Goal: Information Seeking & Learning: Find specific fact

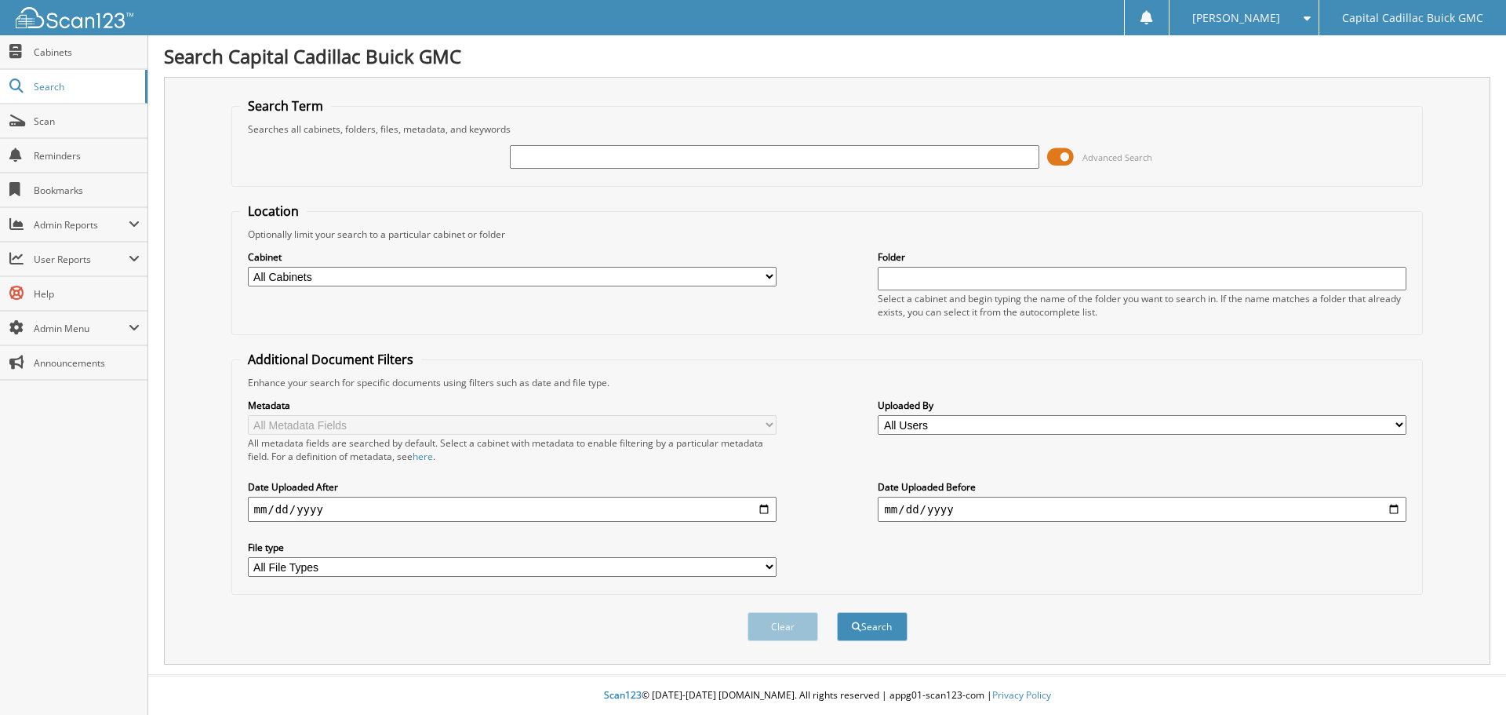
click at [584, 168] on input "text" at bounding box center [774, 157] width 529 height 24
type input "[PERSON_NAME]"
click at [837, 612] on button "Search" at bounding box center [872, 626] width 71 height 29
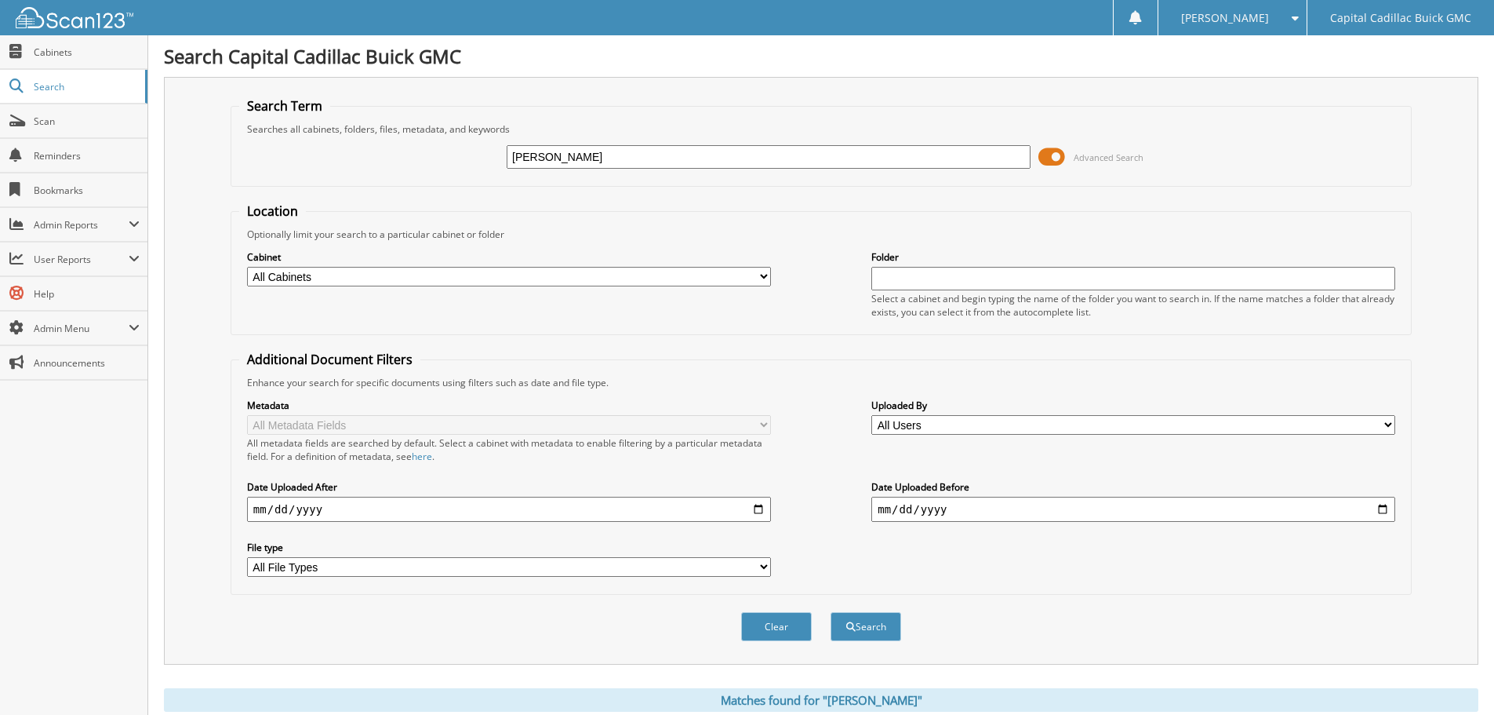
click at [388, 282] on select "All Cabinets ACCOUNTS PAYABLE - BG ACCOUNTS PAYABLE - CAD BG DEAD DEALS BG LOAN…" at bounding box center [509, 277] width 524 height 20
select select "7475"
click at [247, 267] on select "All Cabinets ACCOUNTS PAYABLE - BG ACCOUNTS PAYABLE - CAD BG DEAD DEALS BG LOAN…" at bounding box center [509, 277] width 524 height 20
click at [870, 635] on button "Search" at bounding box center [866, 626] width 71 height 29
click at [548, 162] on input "[PERSON_NAME]" at bounding box center [769, 157] width 524 height 24
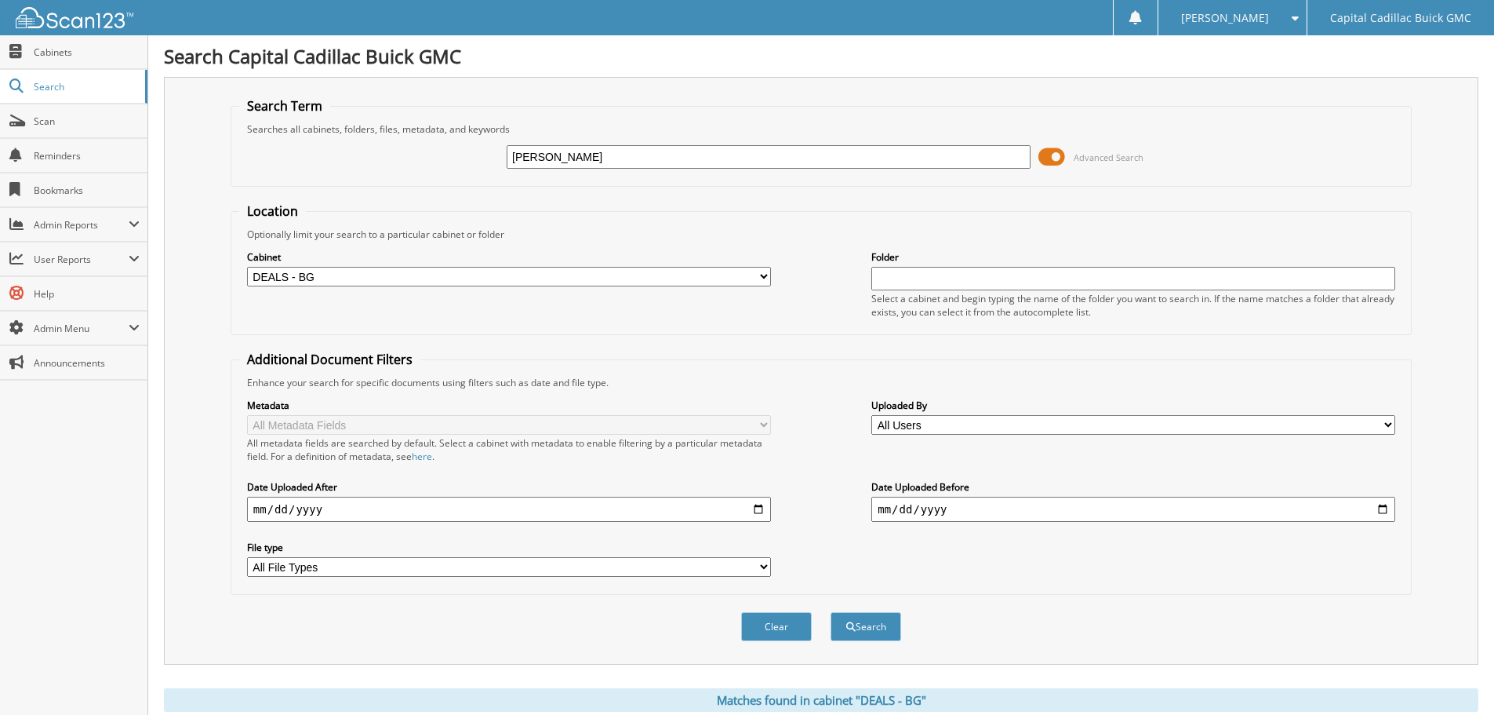
type input "bostick"
click at [831, 612] on button "Search" at bounding box center [866, 626] width 71 height 29
click at [943, 420] on select "All Users [PERSON_NAME] [PERSON_NAME] [PERSON_NAME] [PERSON_NAME] [PERSON_NAME]…" at bounding box center [1134, 425] width 524 height 20
select select "26098"
click at [872, 415] on select "All Users [PERSON_NAME] [PERSON_NAME] [PERSON_NAME] [PERSON_NAME] [PERSON_NAME]…" at bounding box center [1134, 425] width 524 height 20
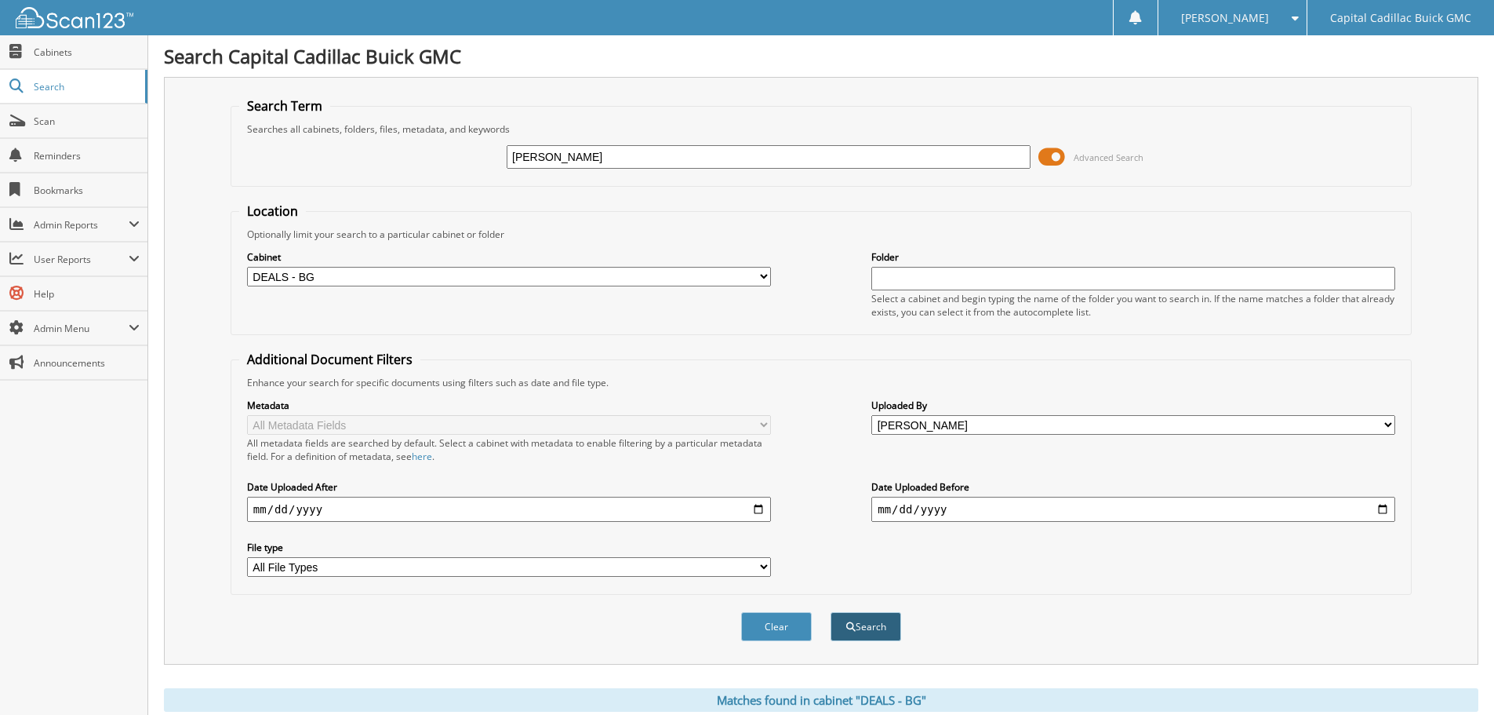
click at [883, 628] on button "Search" at bounding box center [866, 626] width 71 height 29
click at [1054, 147] on span at bounding box center [1052, 157] width 27 height 24
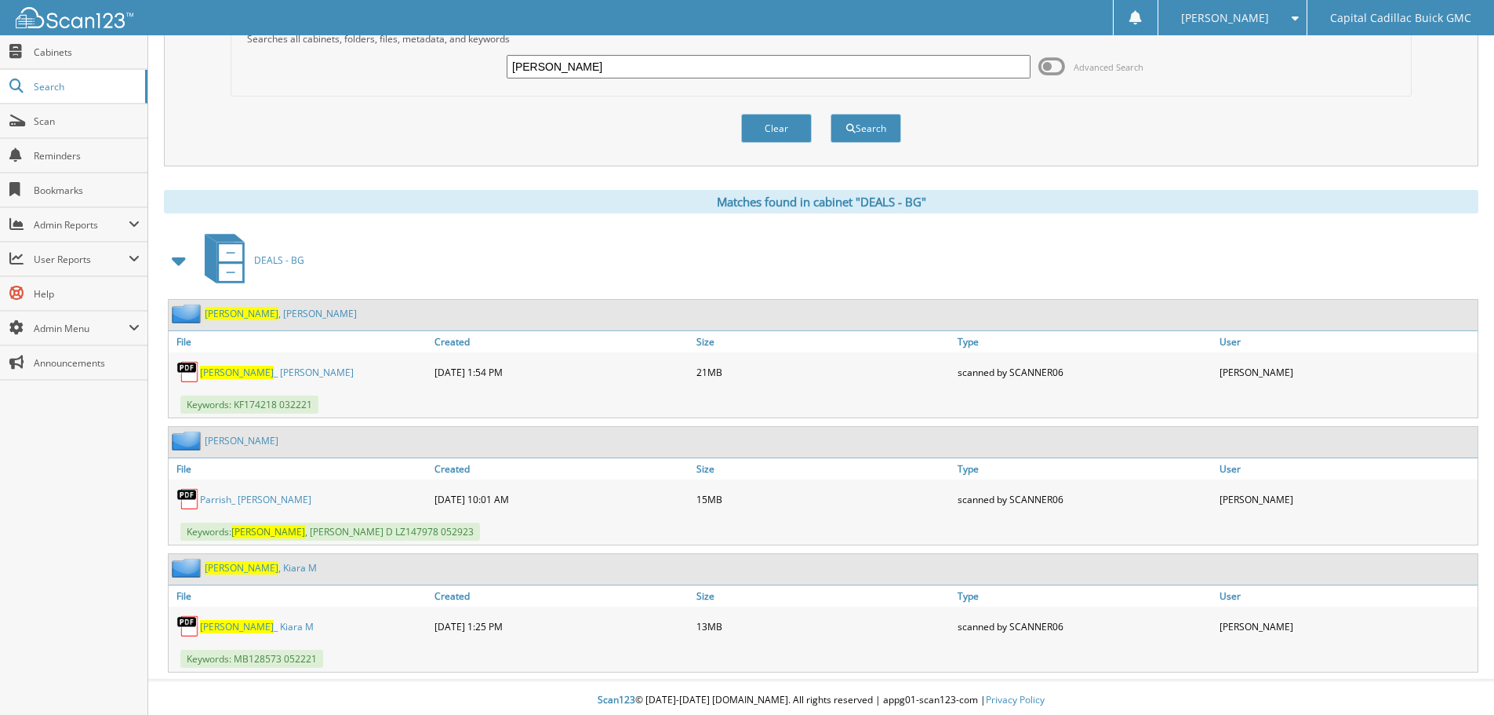
scroll to position [95, 0]
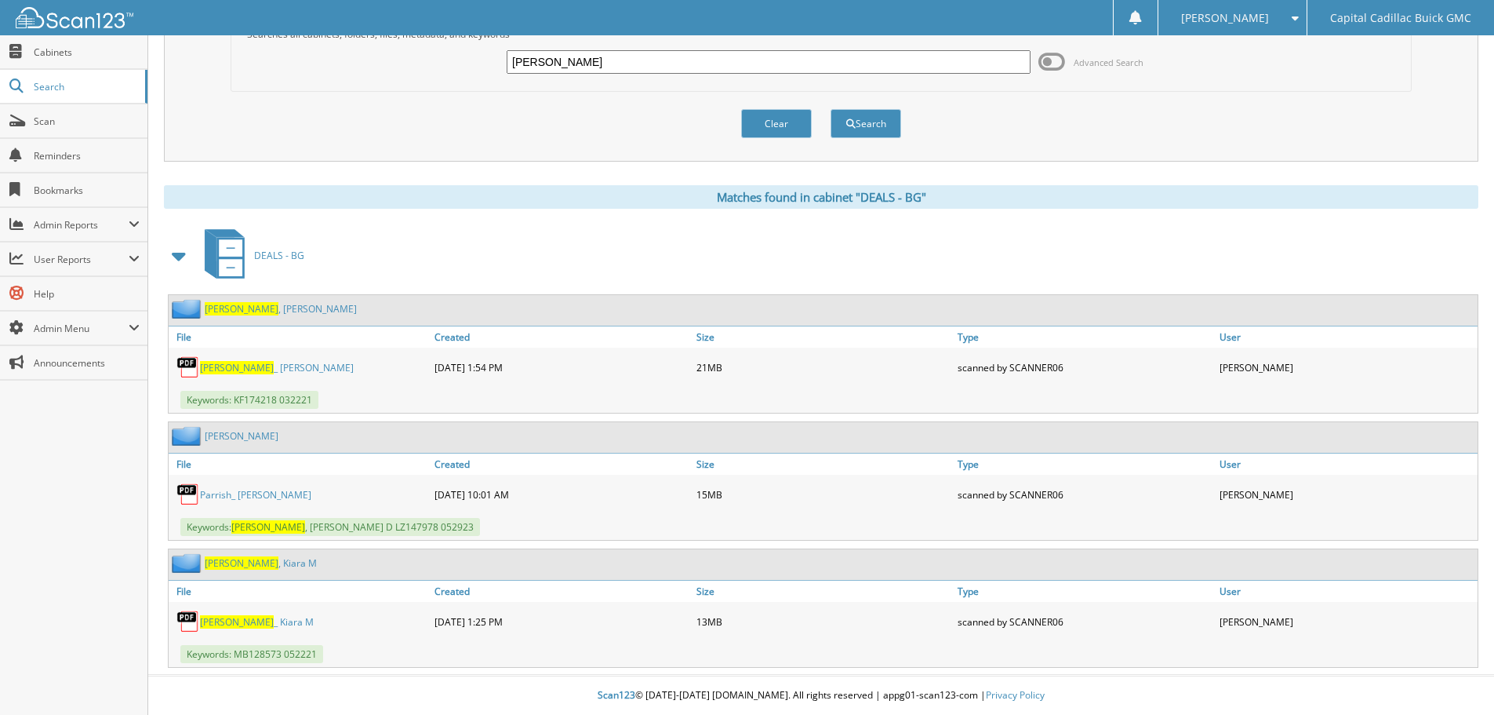
click at [252, 620] on link "[PERSON_NAME] _ [PERSON_NAME] M" at bounding box center [257, 621] width 114 height 13
click at [224, 621] on span "[PERSON_NAME]" at bounding box center [237, 621] width 74 height 13
click at [268, 608] on div "Bostick _ Kiara M" at bounding box center [300, 621] width 262 height 31
click at [257, 619] on link "Bostick _ Kiara M" at bounding box center [257, 621] width 114 height 13
click at [257, 620] on link "Bostick _ Kiara M" at bounding box center [257, 621] width 114 height 13
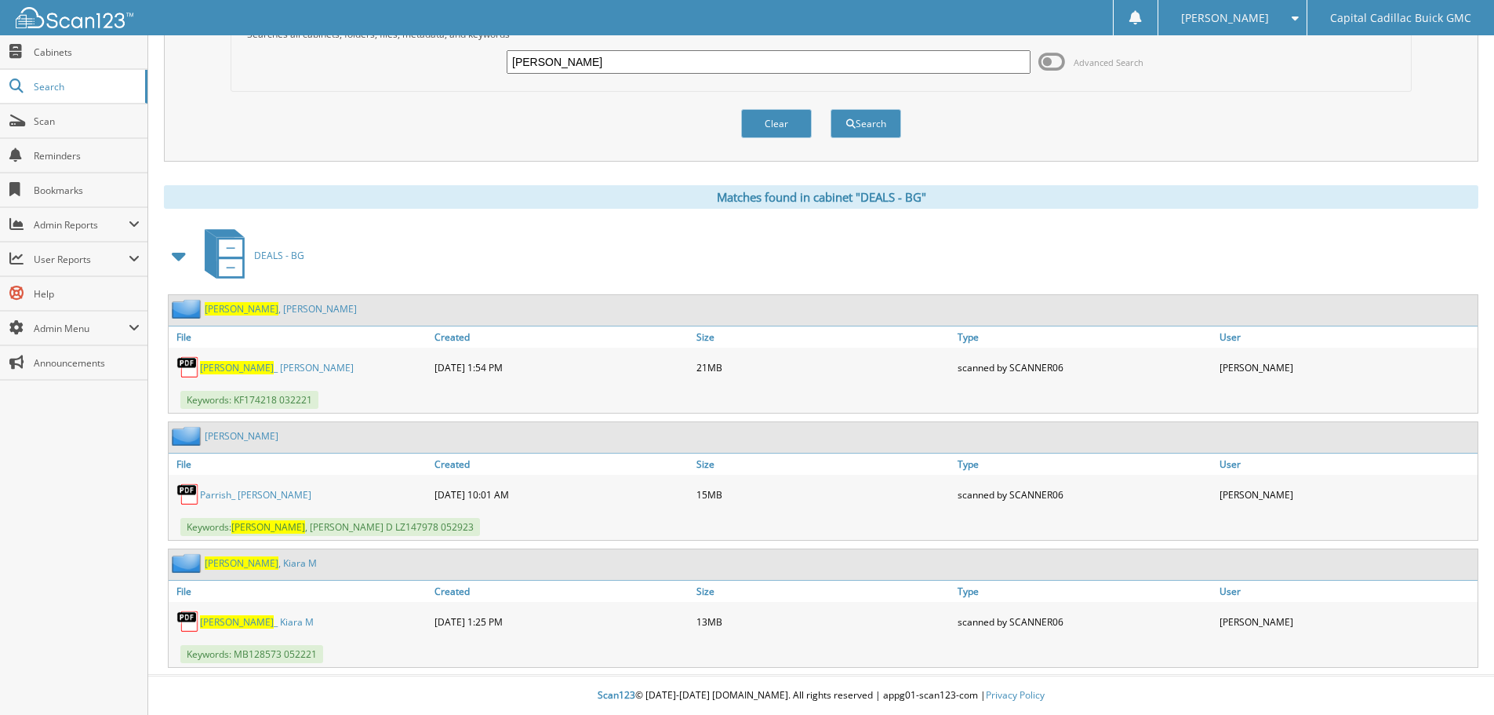
click at [187, 630] on img at bounding box center [189, 622] width 24 height 24
click at [48, 124] on span "Scan" at bounding box center [87, 121] width 106 height 13
